Goal: Transaction & Acquisition: Subscribe to service/newsletter

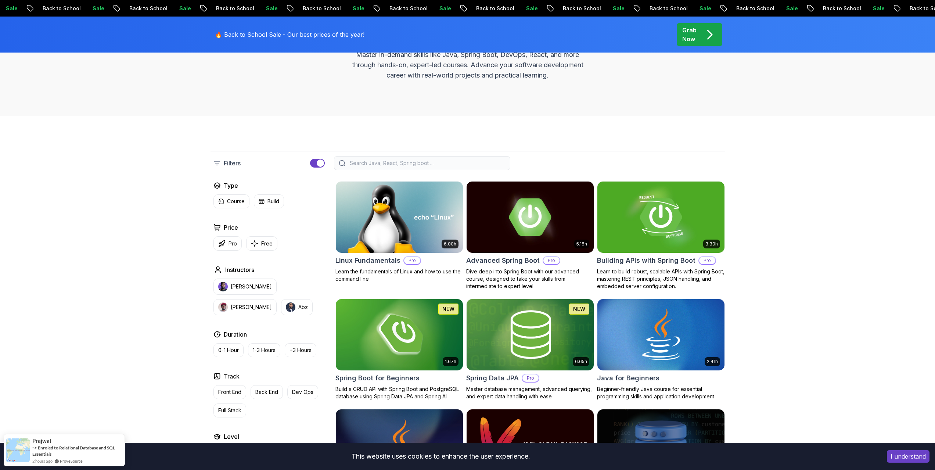
scroll to position [147, 0]
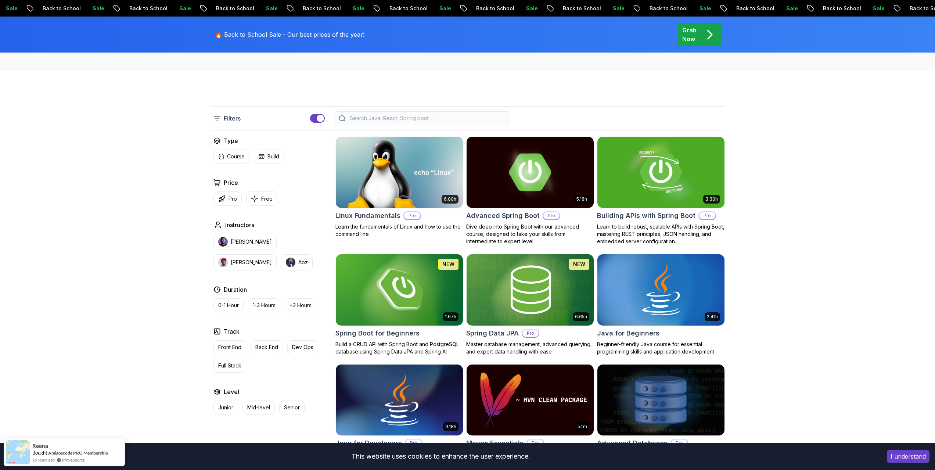
click at [0, 0] on div "3 Months FREE Join our mailing list and receive 3 Months free Intellij Ultimate…" at bounding box center [0, 0] width 0 height 0
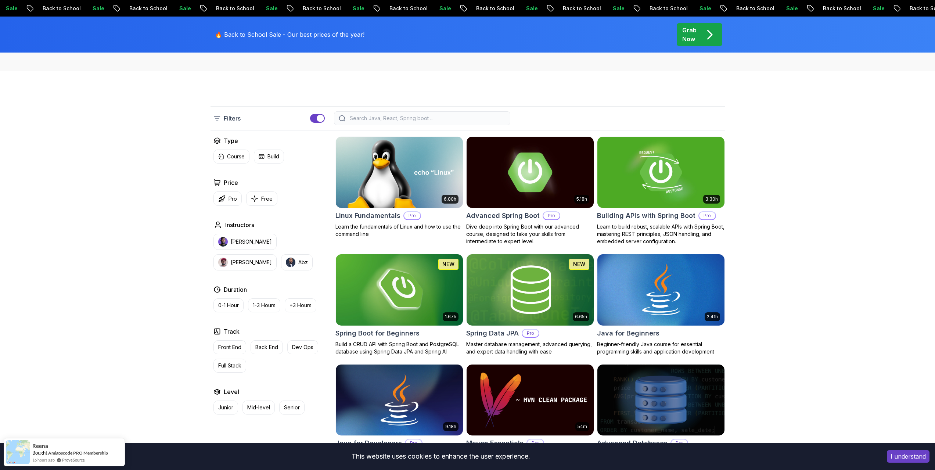
click at [542, 182] on img at bounding box center [529, 172] width 133 height 75
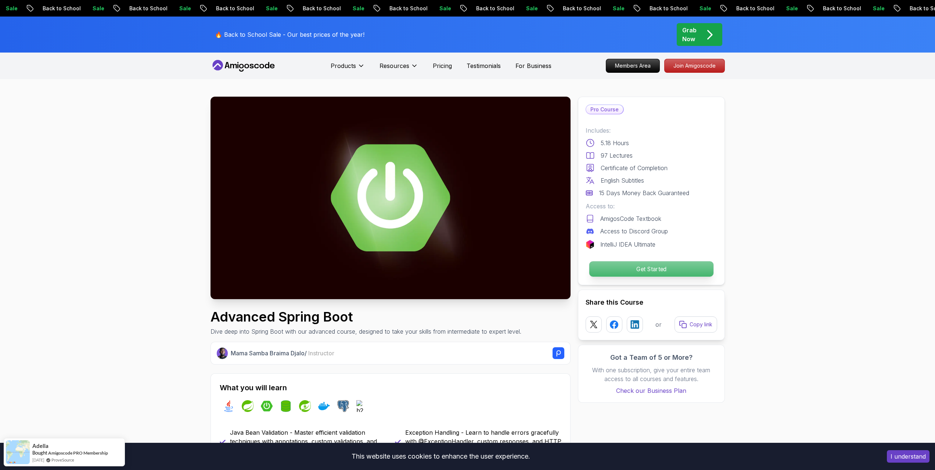
click at [673, 266] on p "Get Started" at bounding box center [651, 268] width 124 height 15
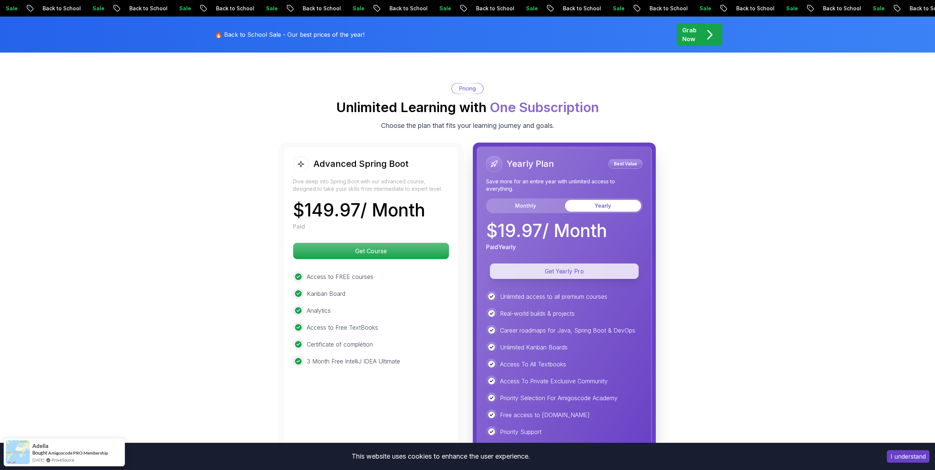
scroll to position [1604, 0]
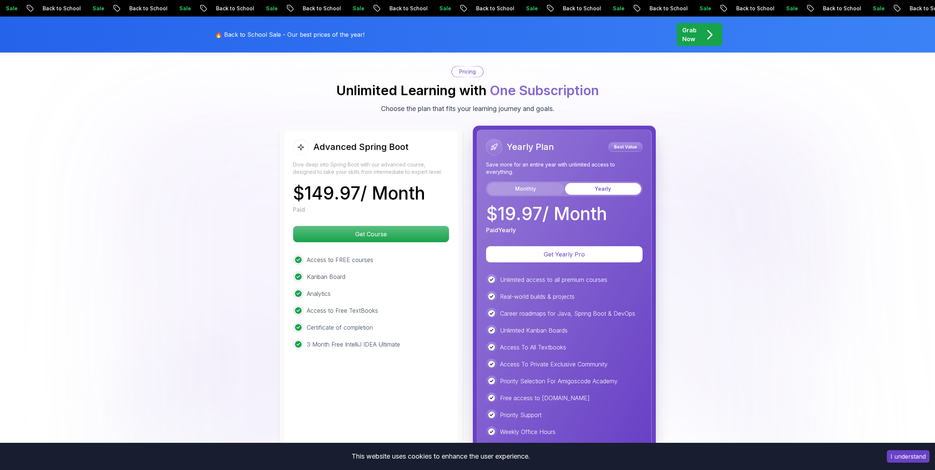
click at [544, 183] on button "Monthly" at bounding box center [526, 189] width 76 height 12
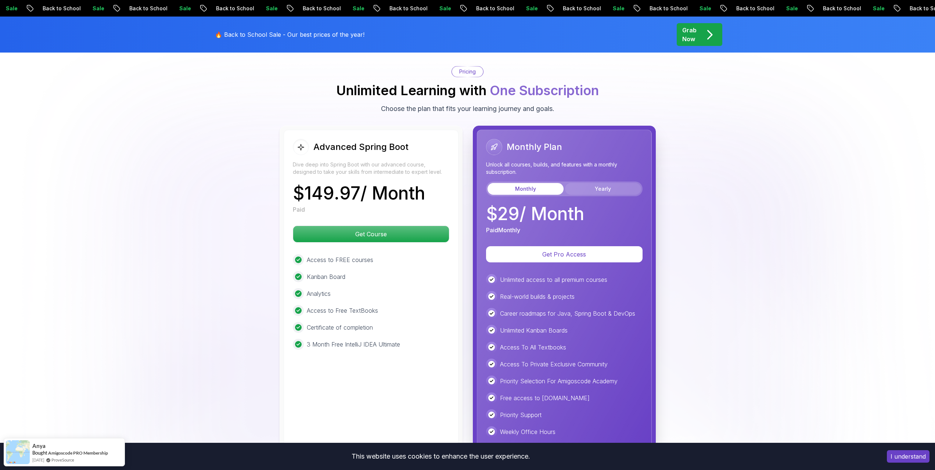
click at [593, 183] on button "Yearly" at bounding box center [603, 189] width 76 height 12
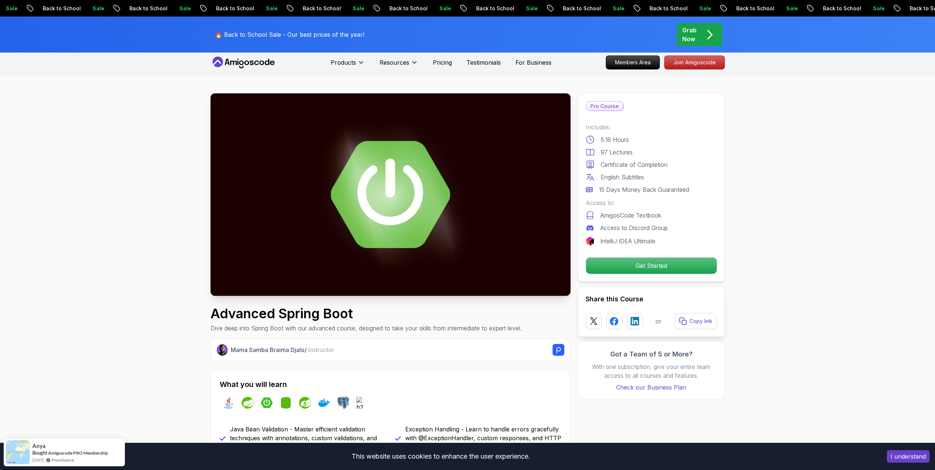
scroll to position [0, 0]
